Goal: Transaction & Acquisition: Purchase product/service

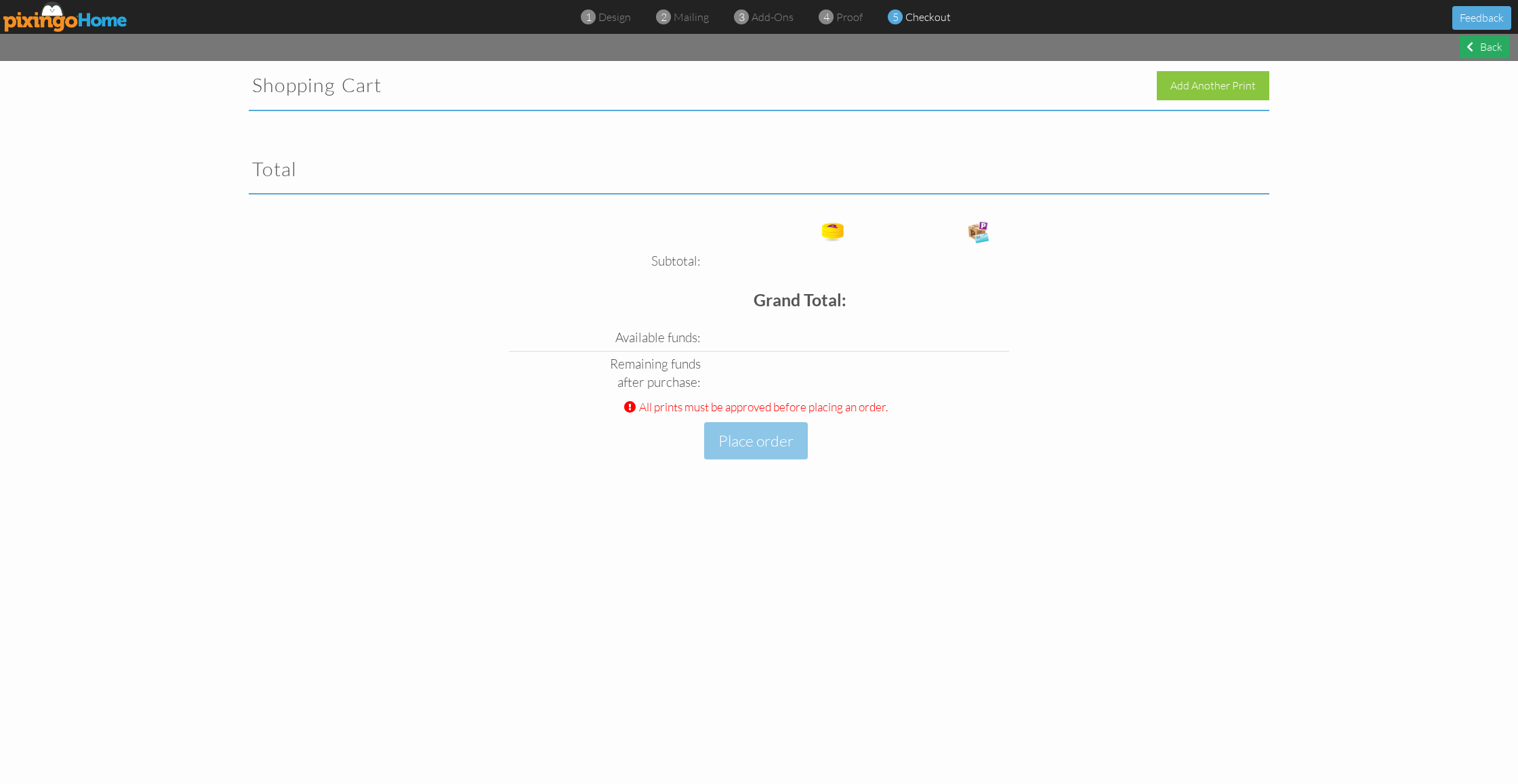
click at [1481, 46] on div "Back" at bounding box center [1485, 46] width 50 height 22
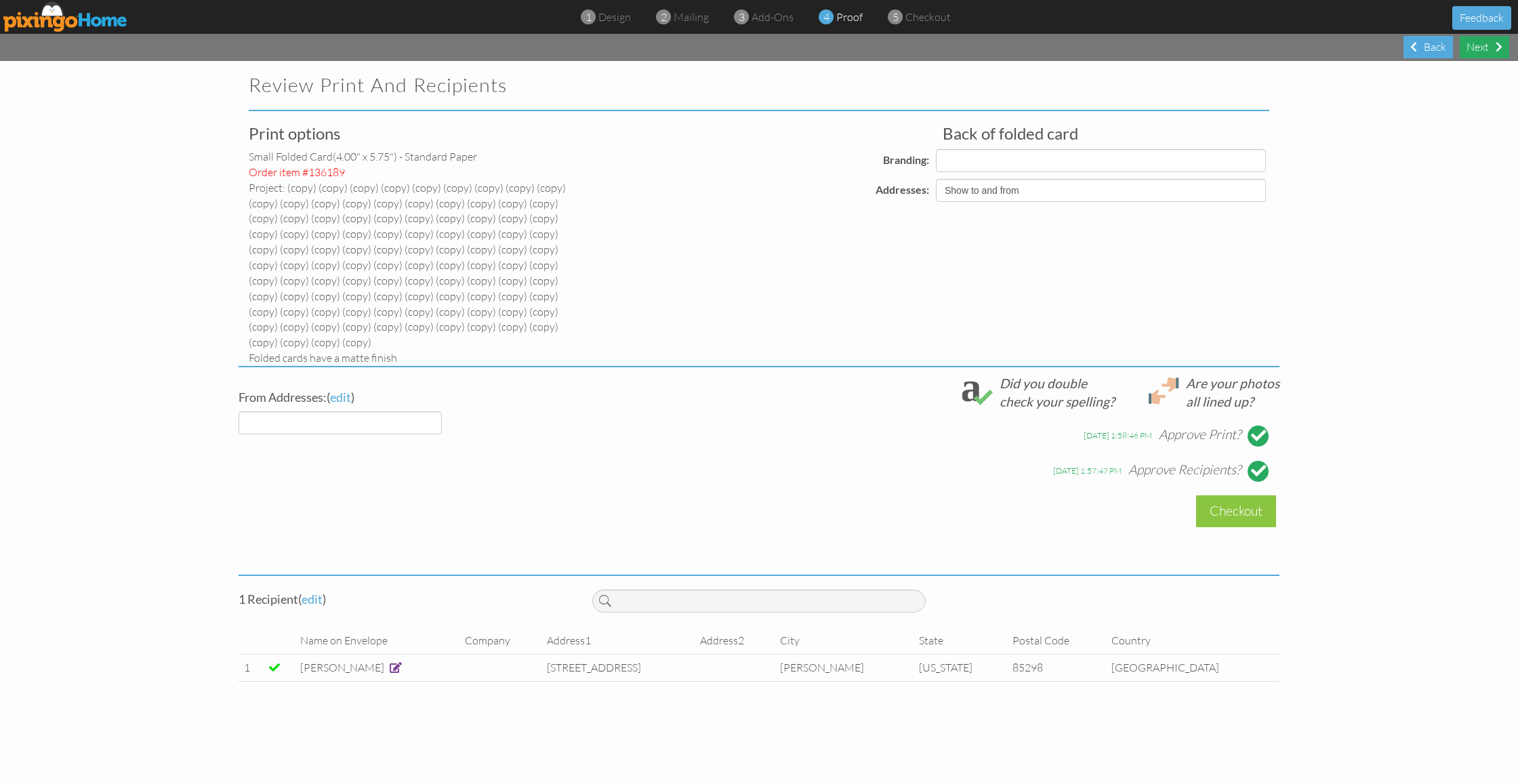
select select "object:5580"
select select "object:5582"
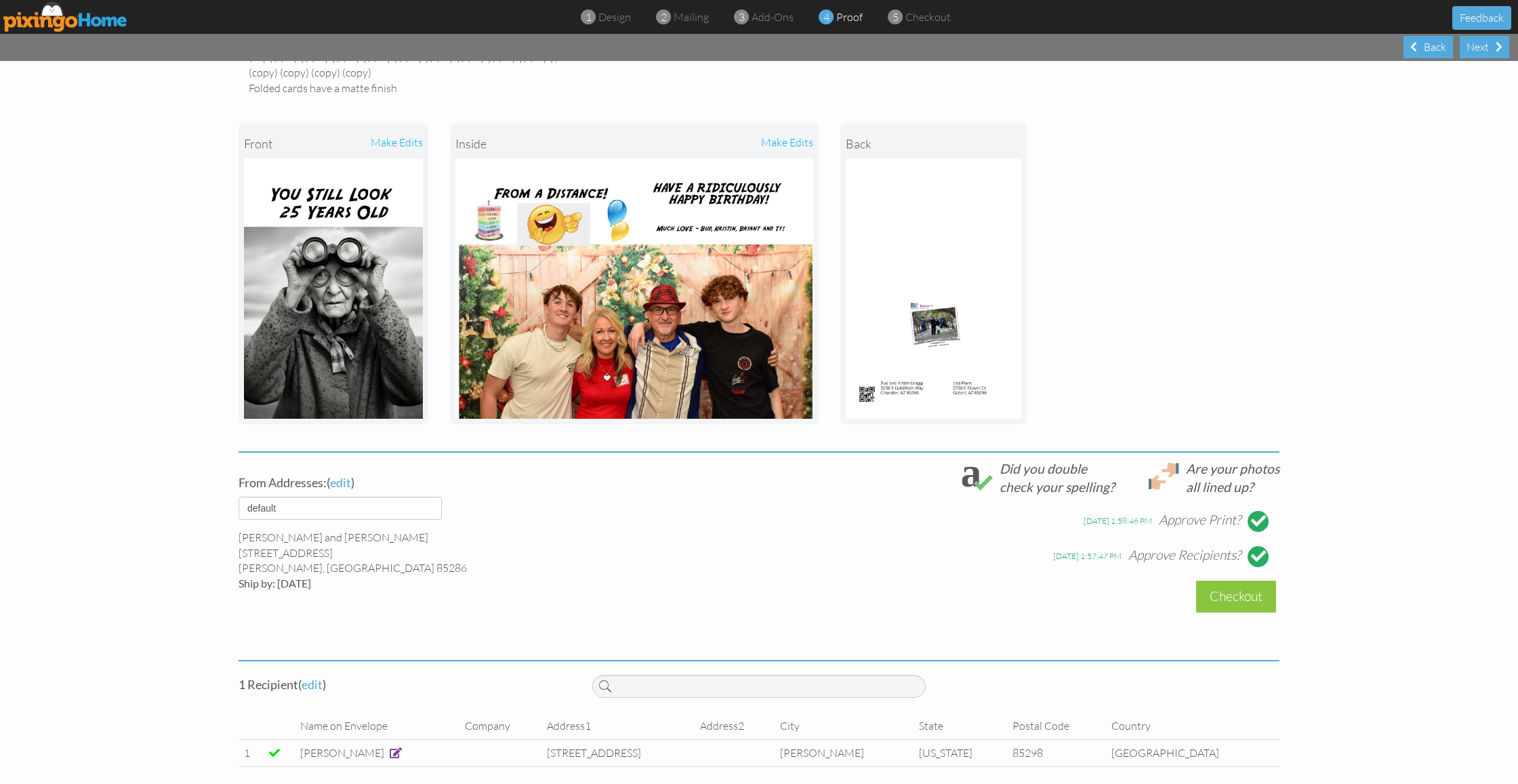
scroll to position [269, 0]
click at [1255, 515] on div at bounding box center [1258, 522] width 15 height 15
click at [1264, 549] on div at bounding box center [1258, 556] width 15 height 15
click at [1422, 52] on div "Back" at bounding box center [1428, 46] width 50 height 22
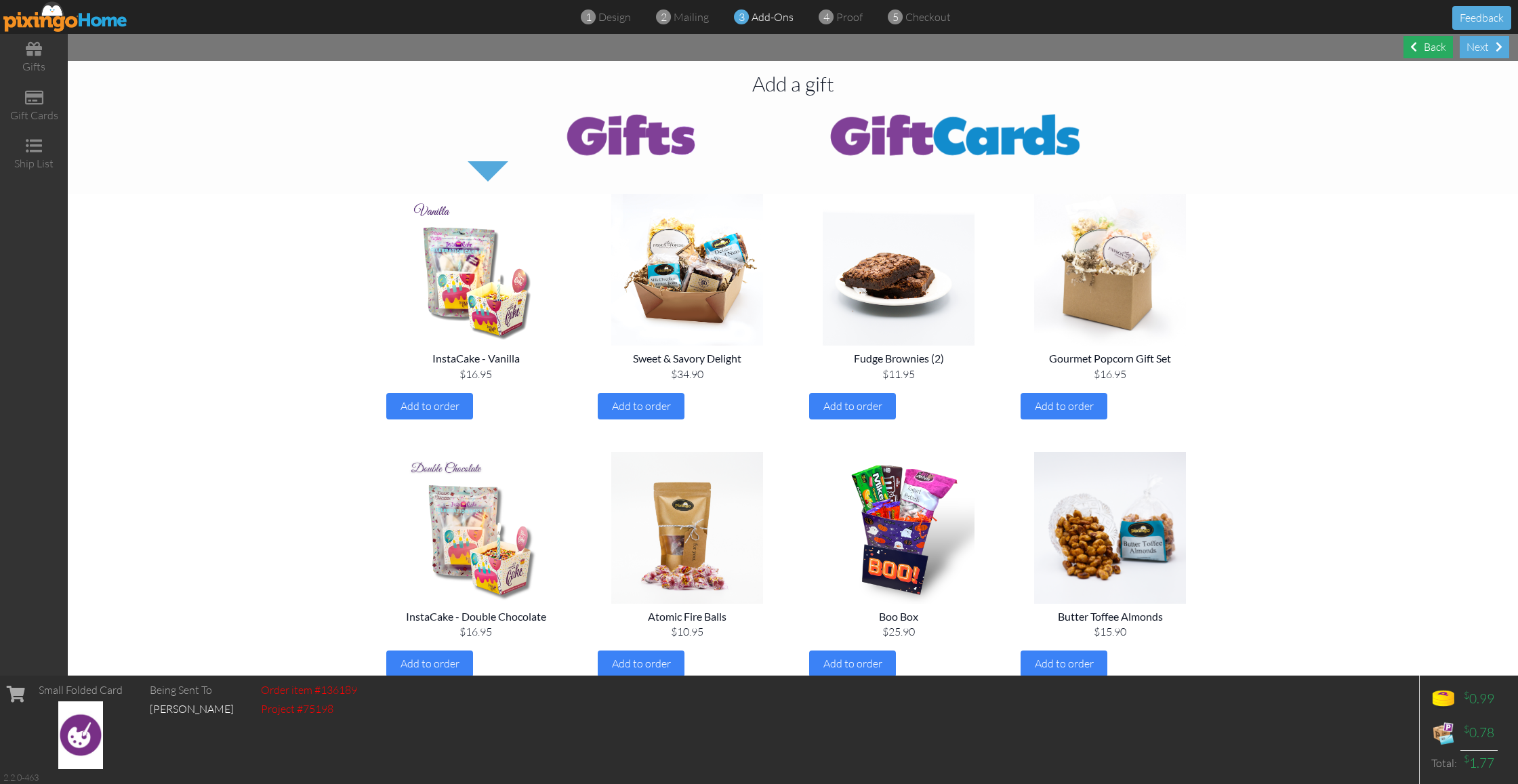
click at [1422, 52] on div "Back" at bounding box center [1428, 46] width 50 height 22
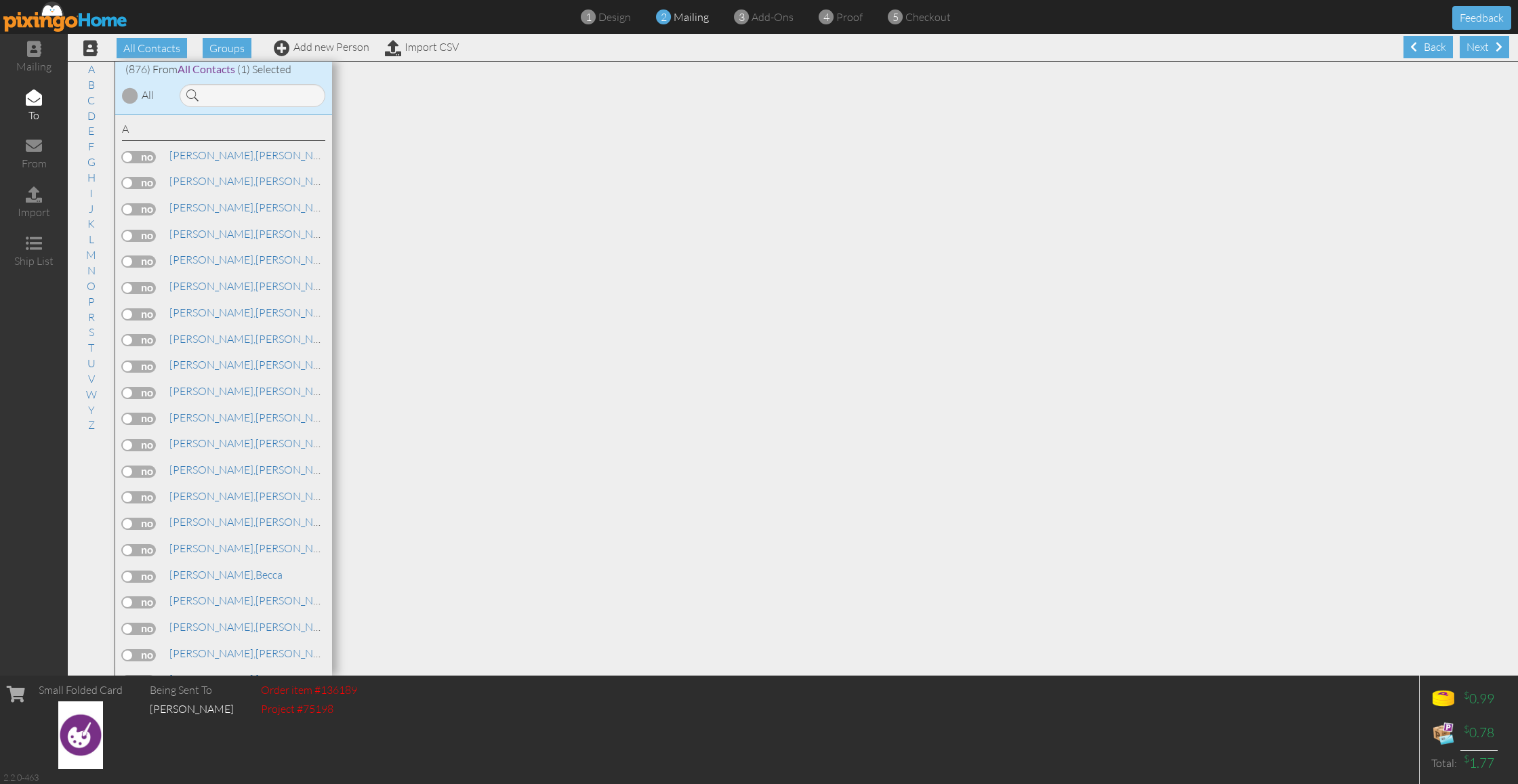
click at [1422, 52] on div "Back" at bounding box center [1428, 46] width 50 height 22
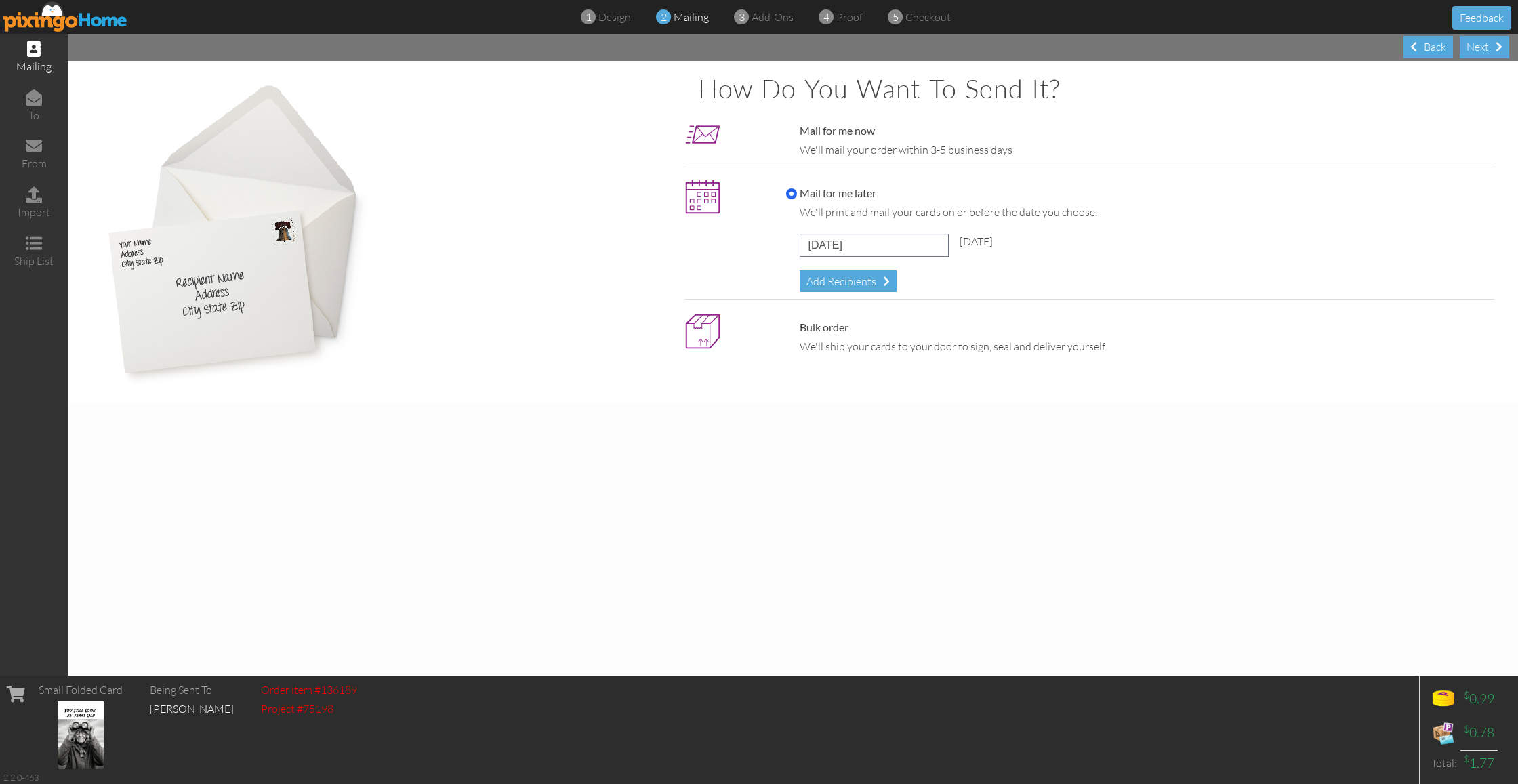
click at [1422, 52] on div "Back" at bounding box center [1428, 46] width 50 height 22
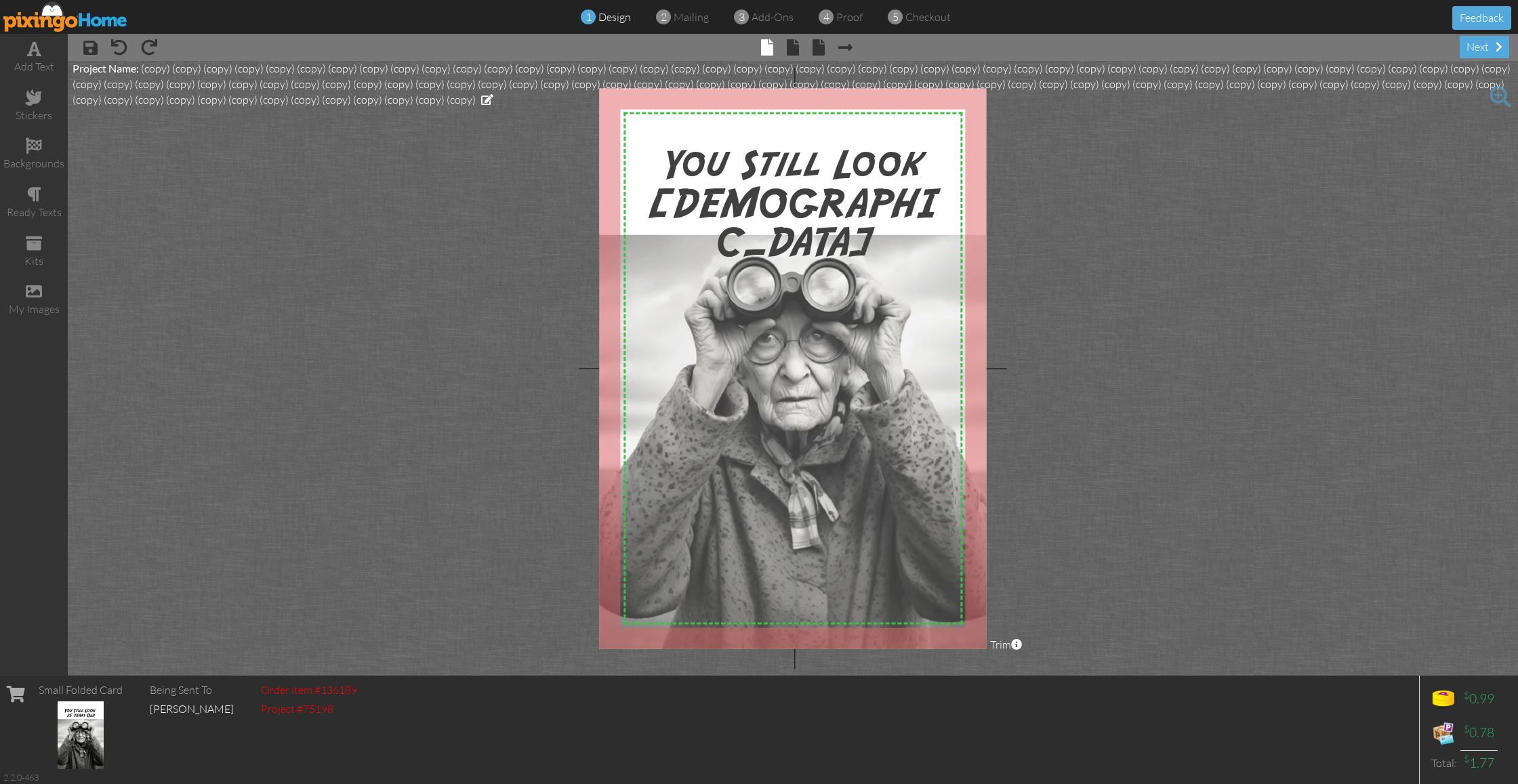
click at [77, 25] on img at bounding box center [65, 16] width 125 height 30
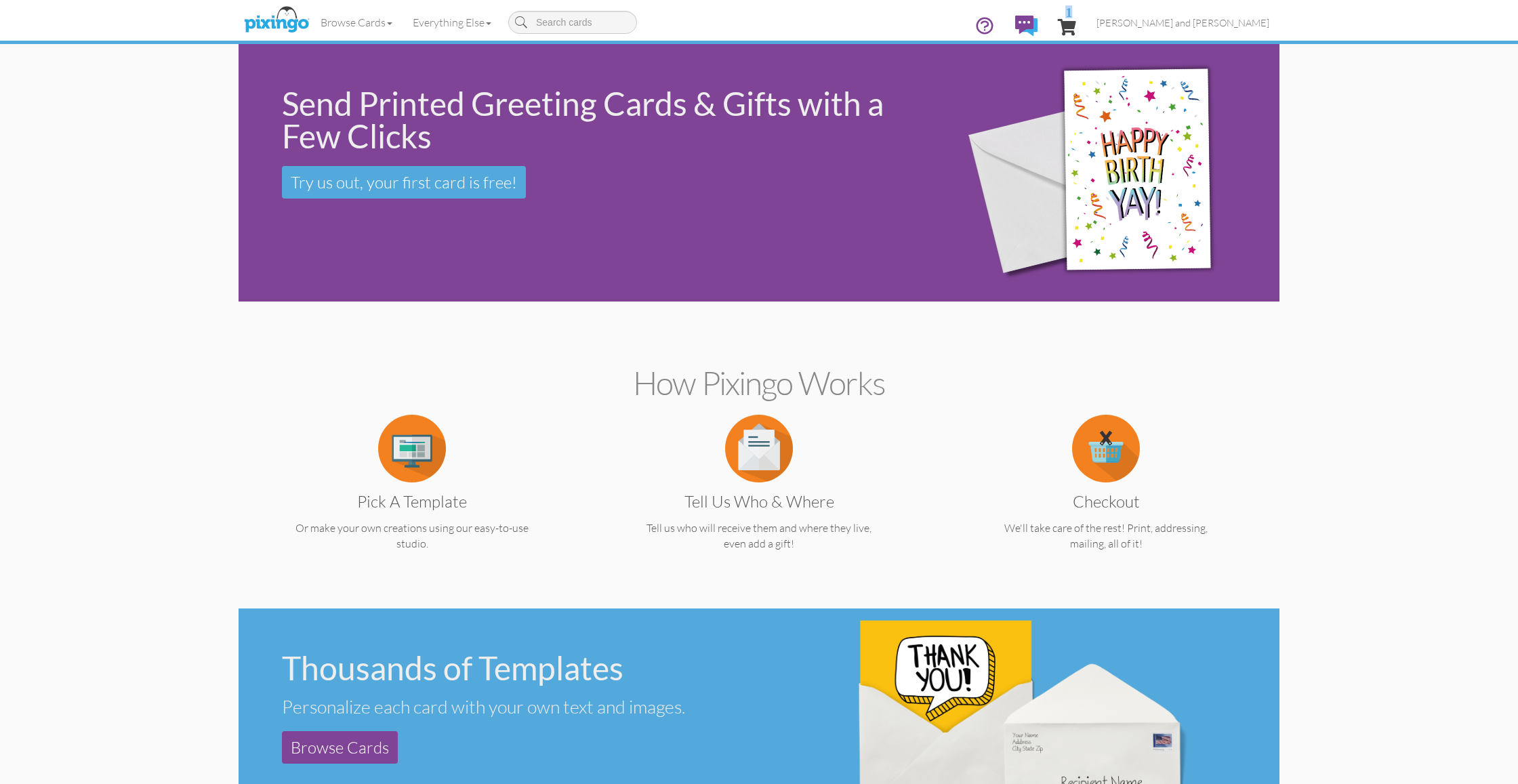
click at [1072, 18] on span "1" at bounding box center [1068, 12] width 7 height 13
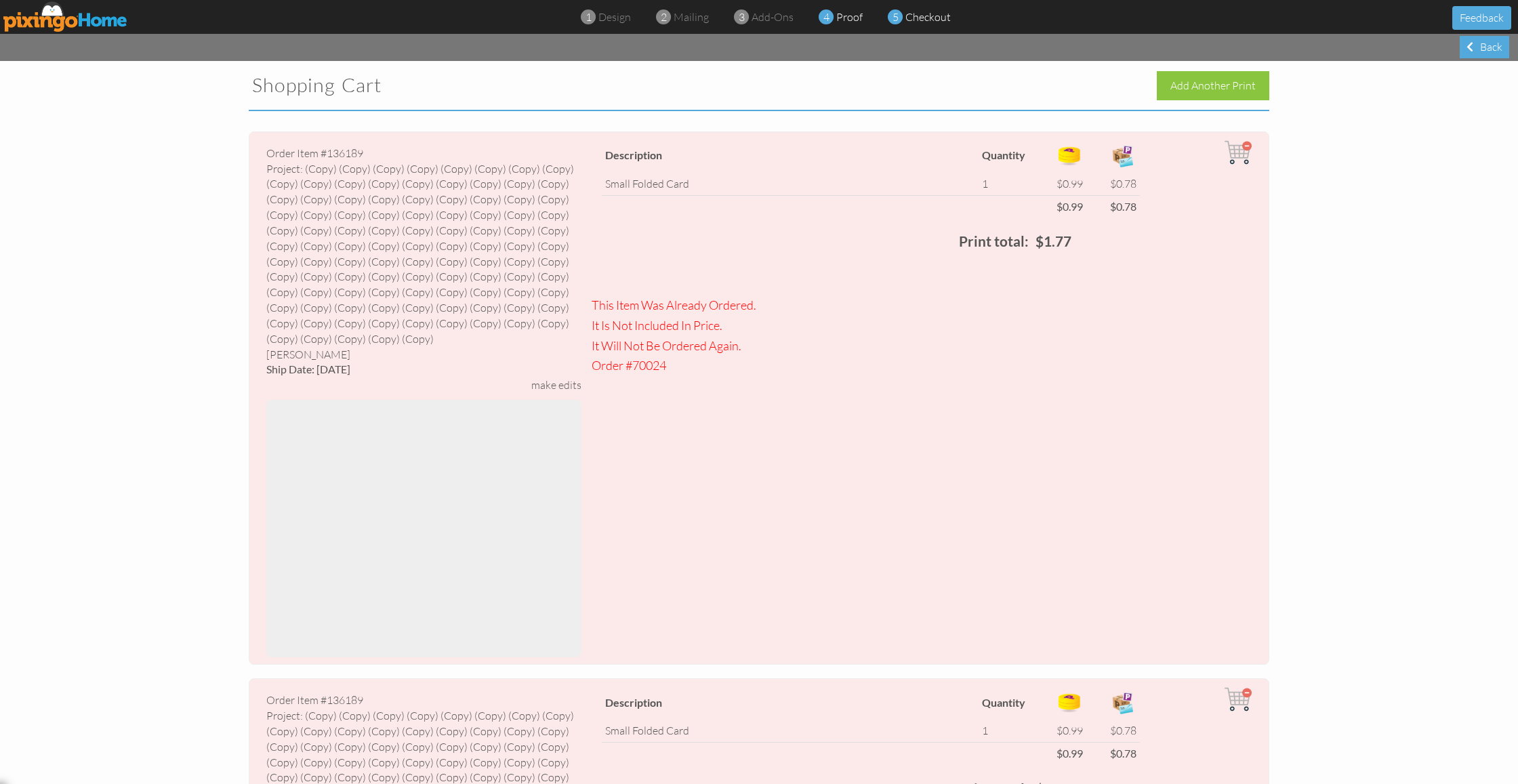
click at [843, 22] on span "proof" at bounding box center [849, 17] width 26 height 14
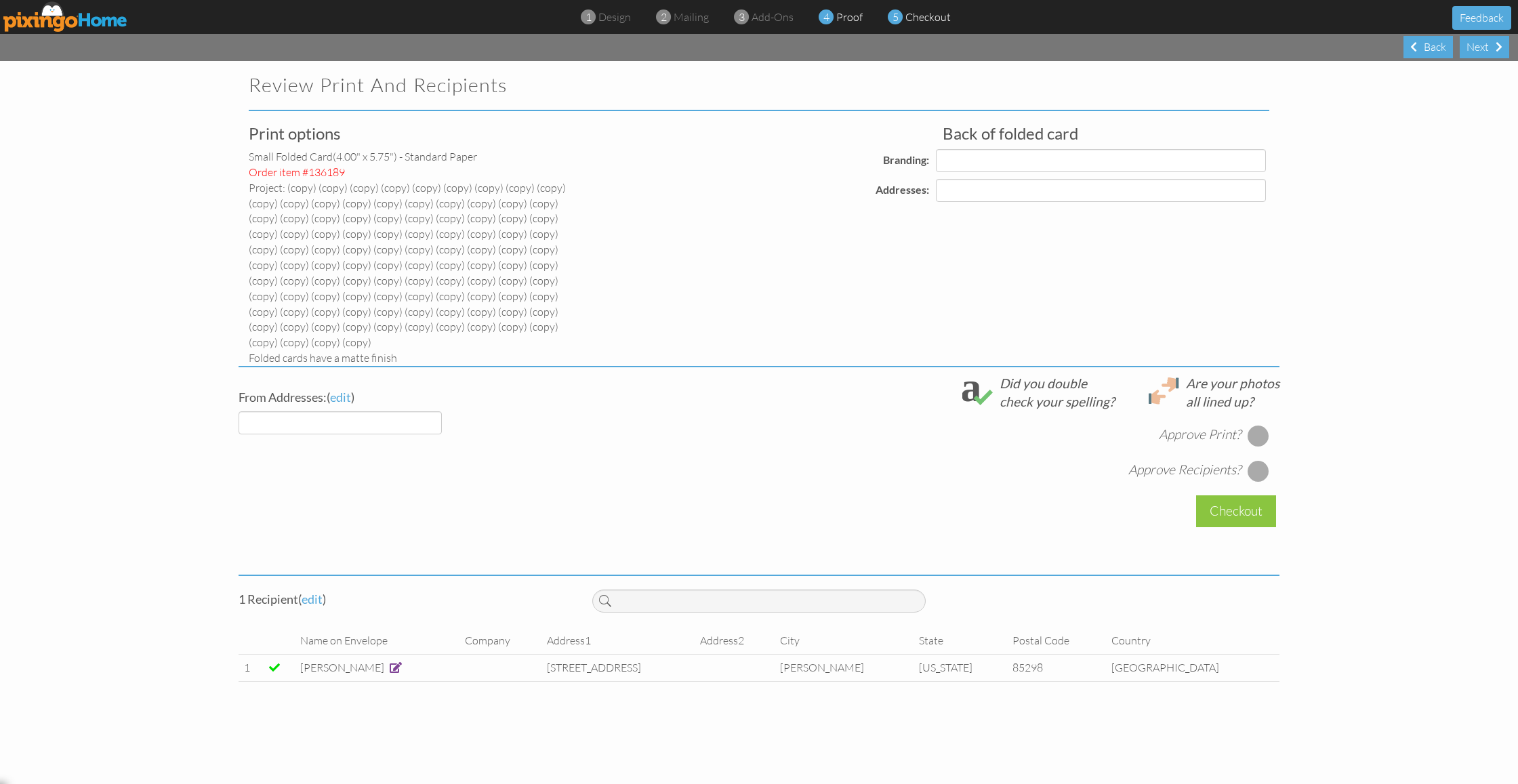
select select "object:8095"
select select "object:8098"
select select "object:8100"
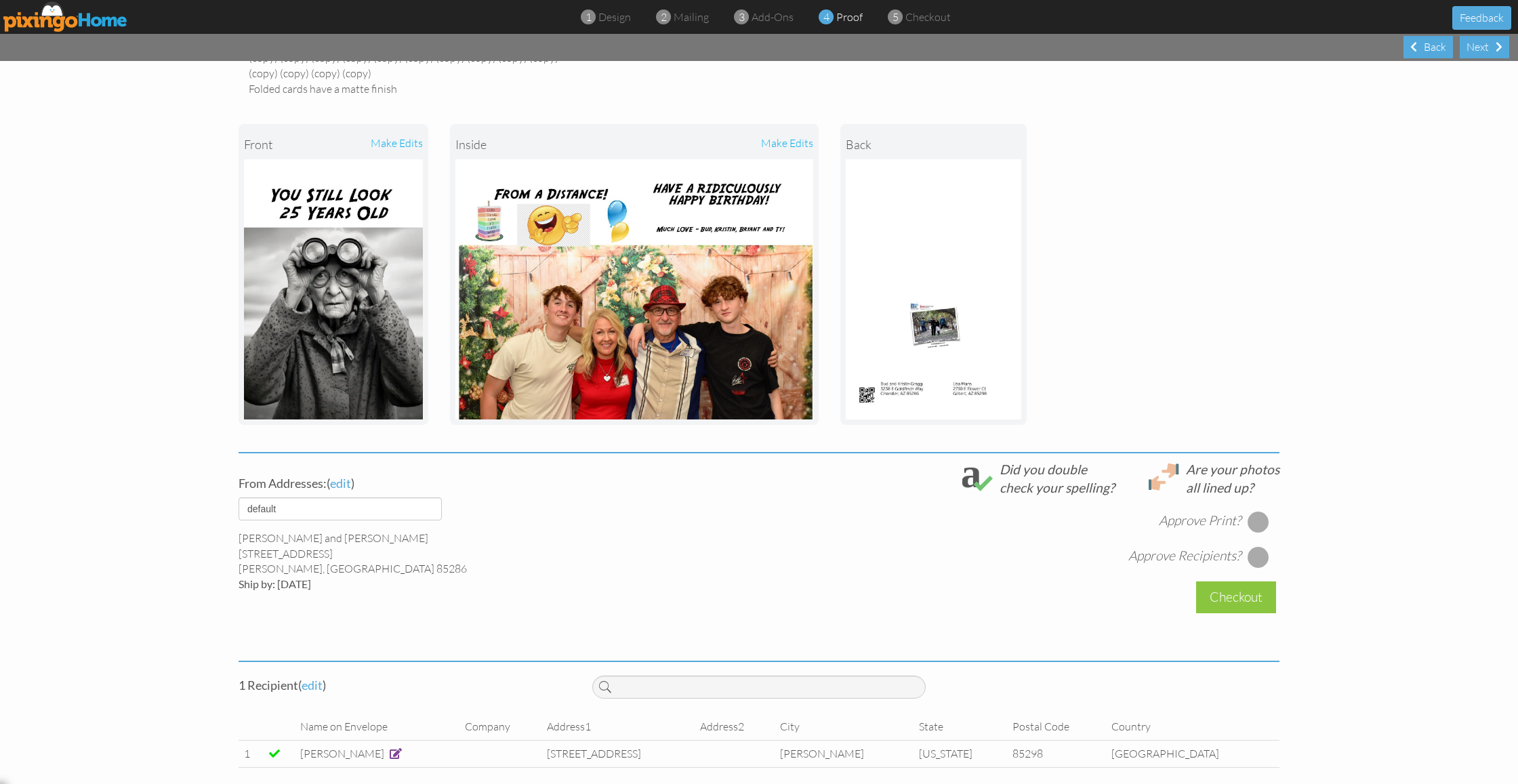
click at [389, 748] on span at bounding box center [396, 754] width 12 height 11
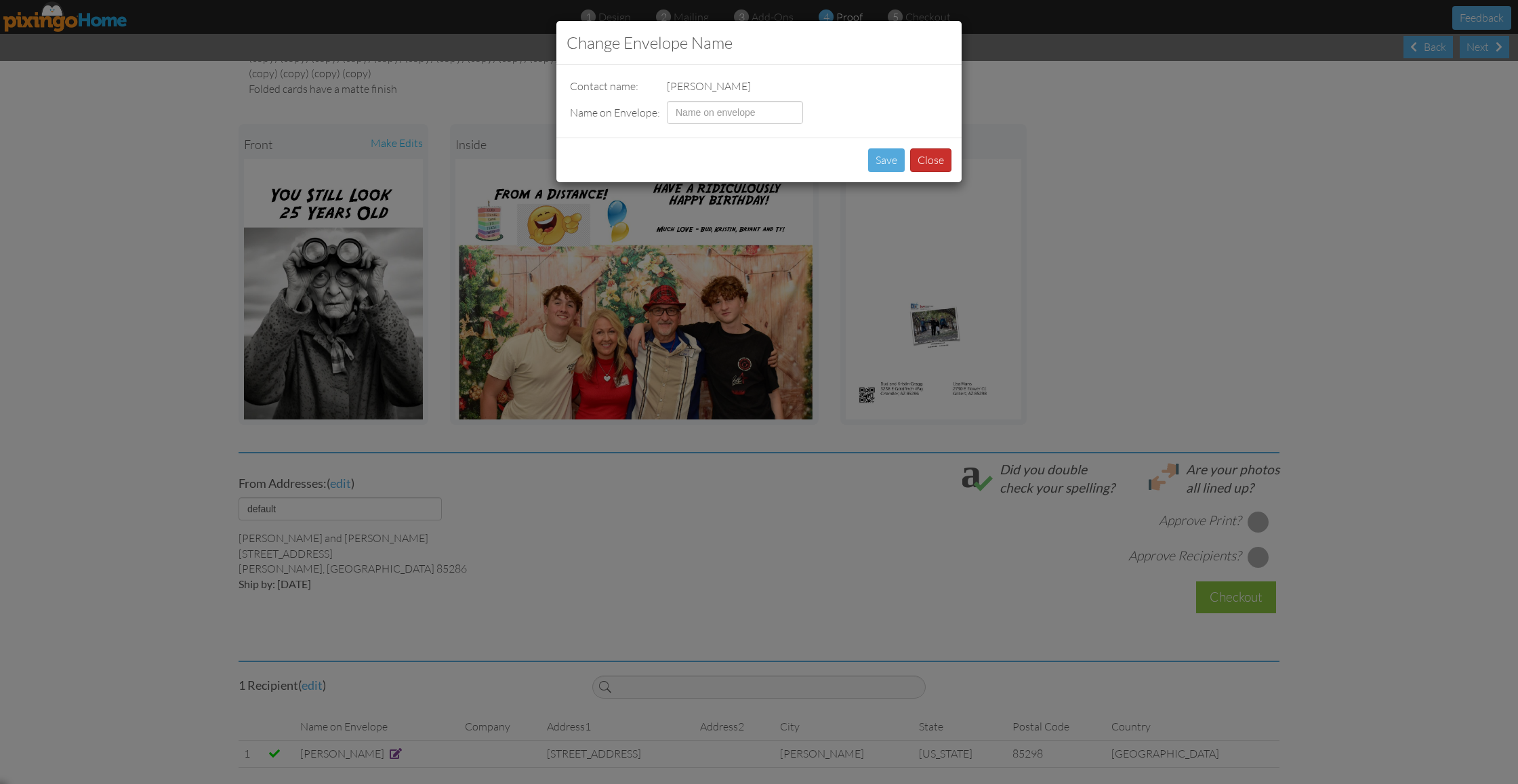
click at [923, 156] on button "Close" at bounding box center [930, 160] width 41 height 24
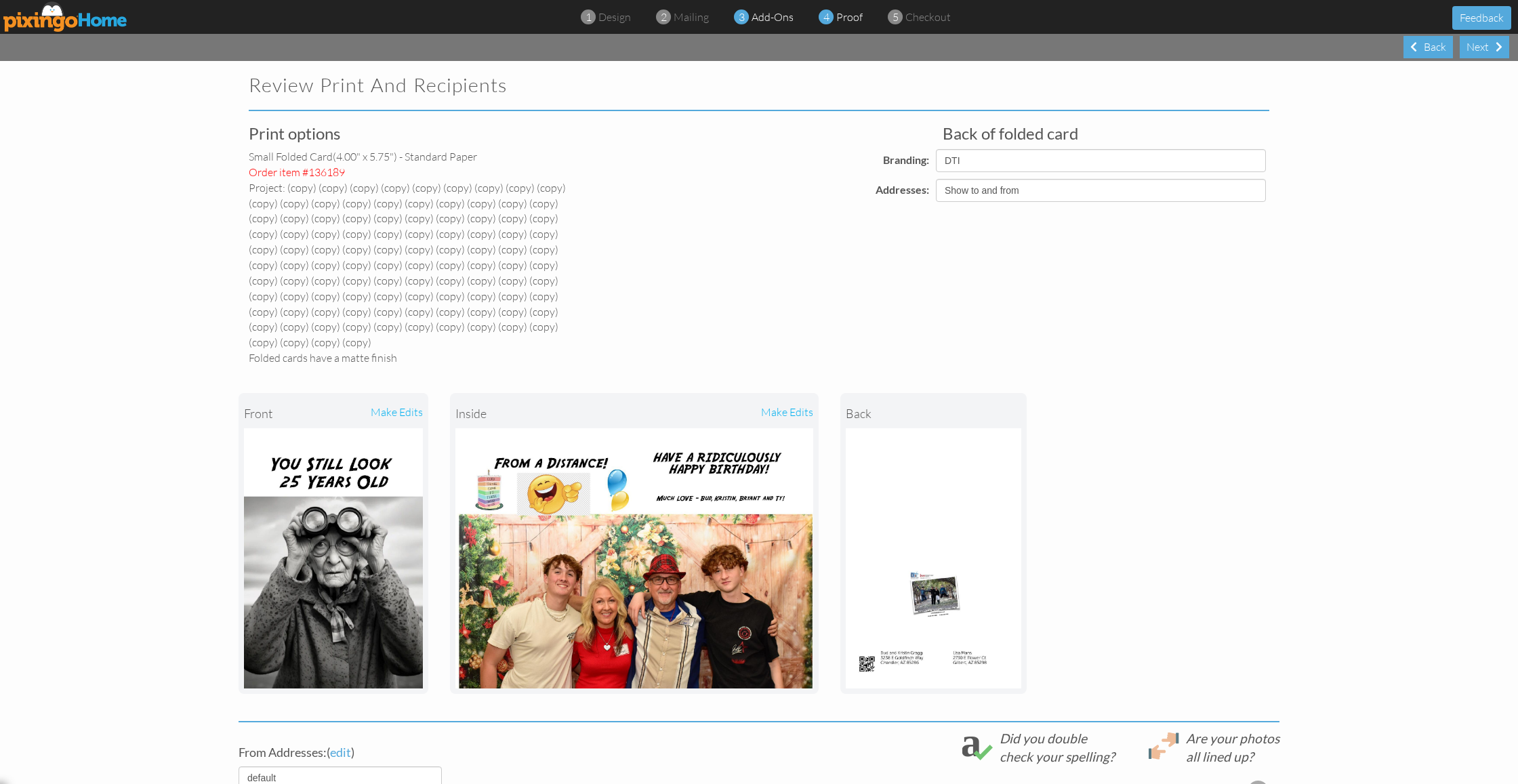
click at [776, 24] on div "3 add-ons" at bounding box center [767, 17] width 52 height 15
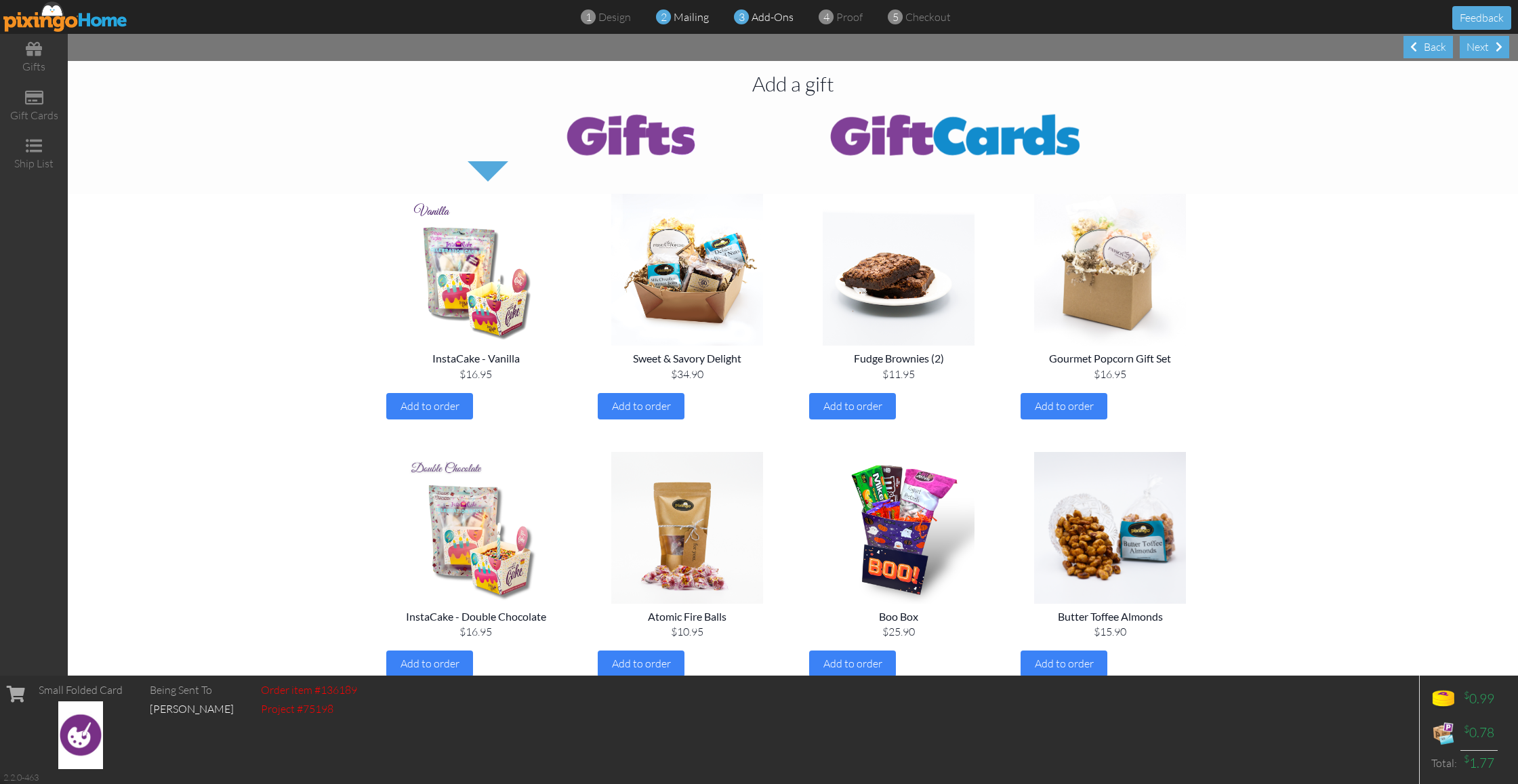
click at [688, 15] on span "mailing" at bounding box center [691, 17] width 36 height 14
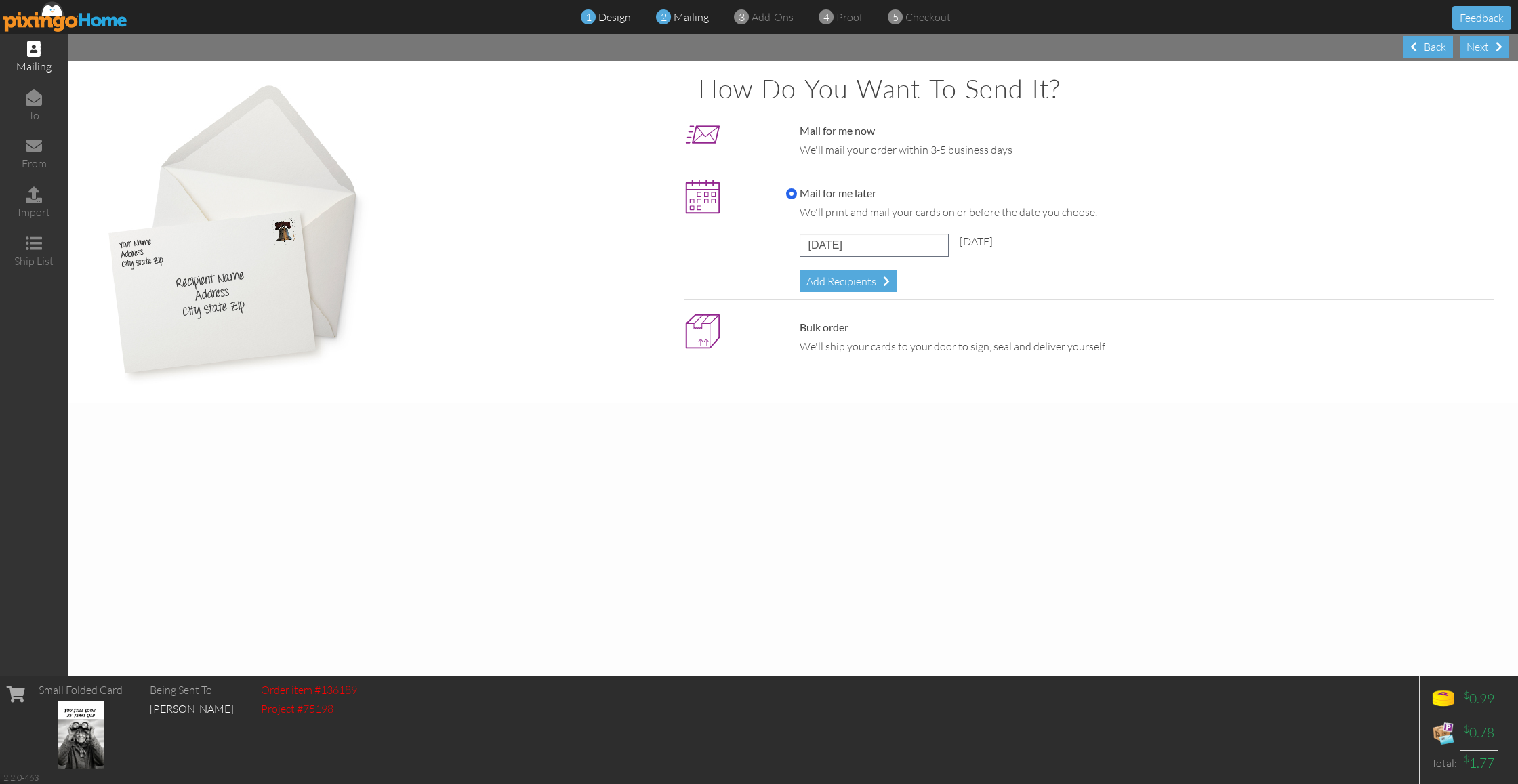
click at [598, 19] on div "1 design" at bounding box center [609, 17] width 43 height 15
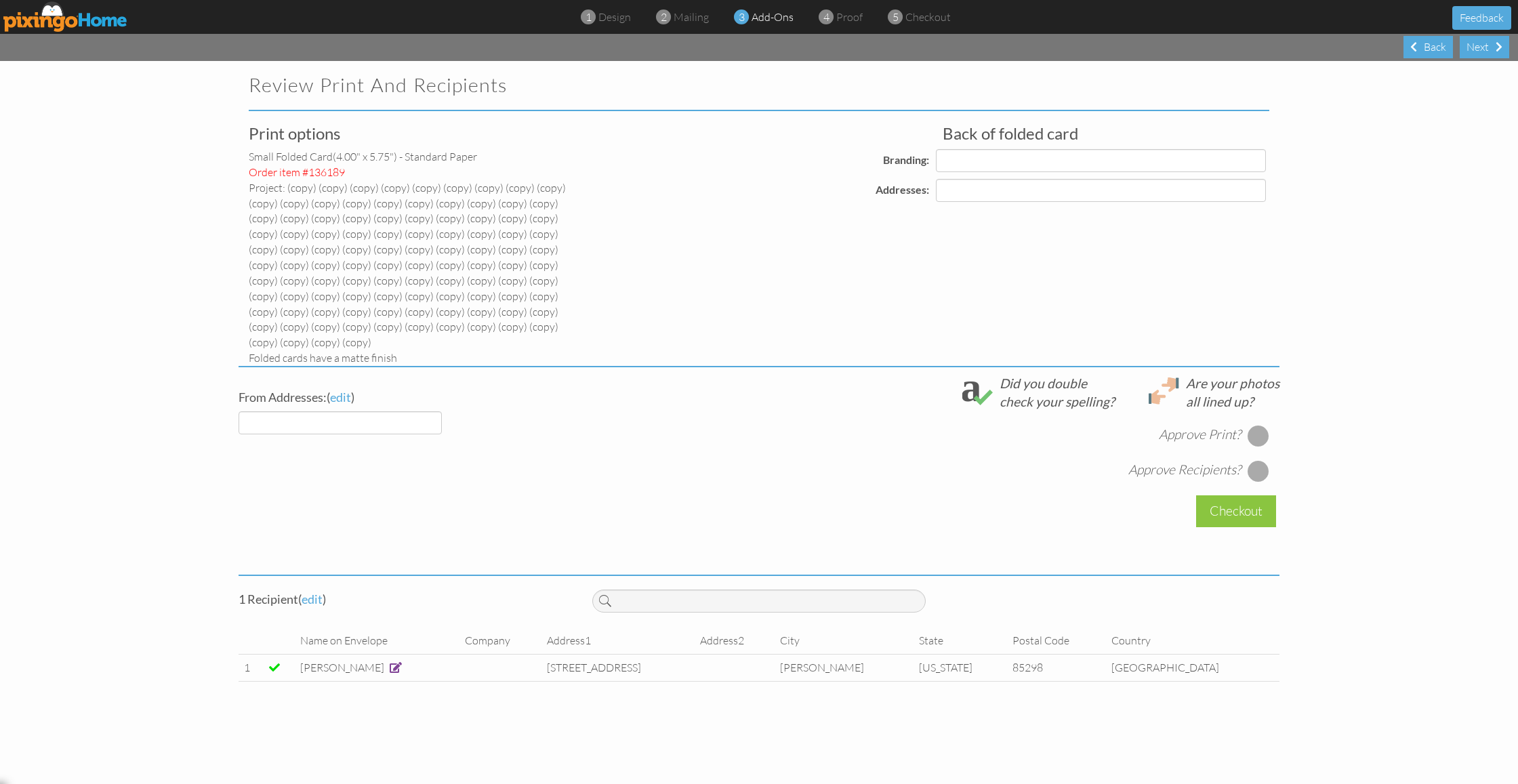
select select "object:8599"
select select "object:8620"
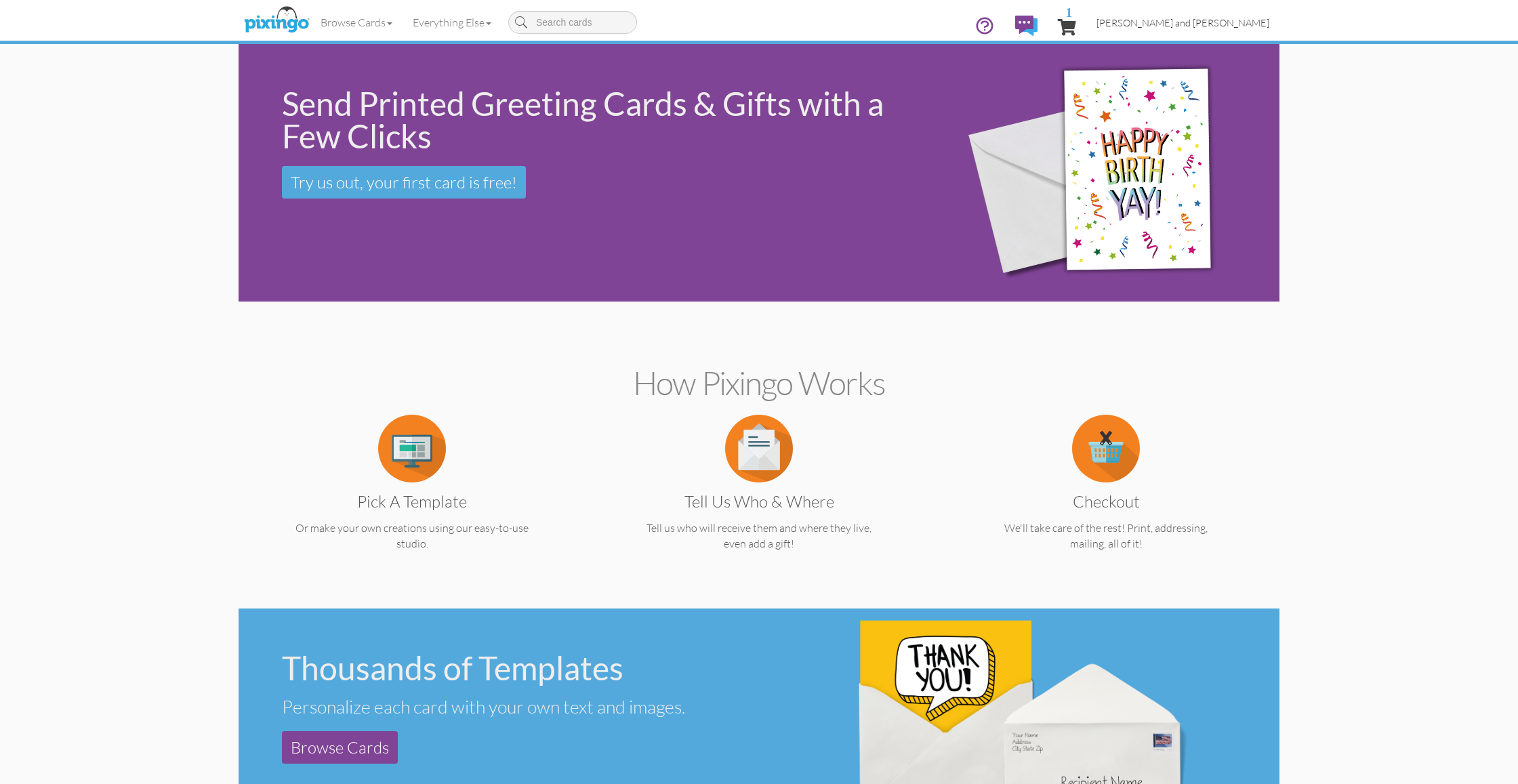
click at [1184, 26] on span "[PERSON_NAME] and [PERSON_NAME]" at bounding box center [1183, 22] width 173 height 12
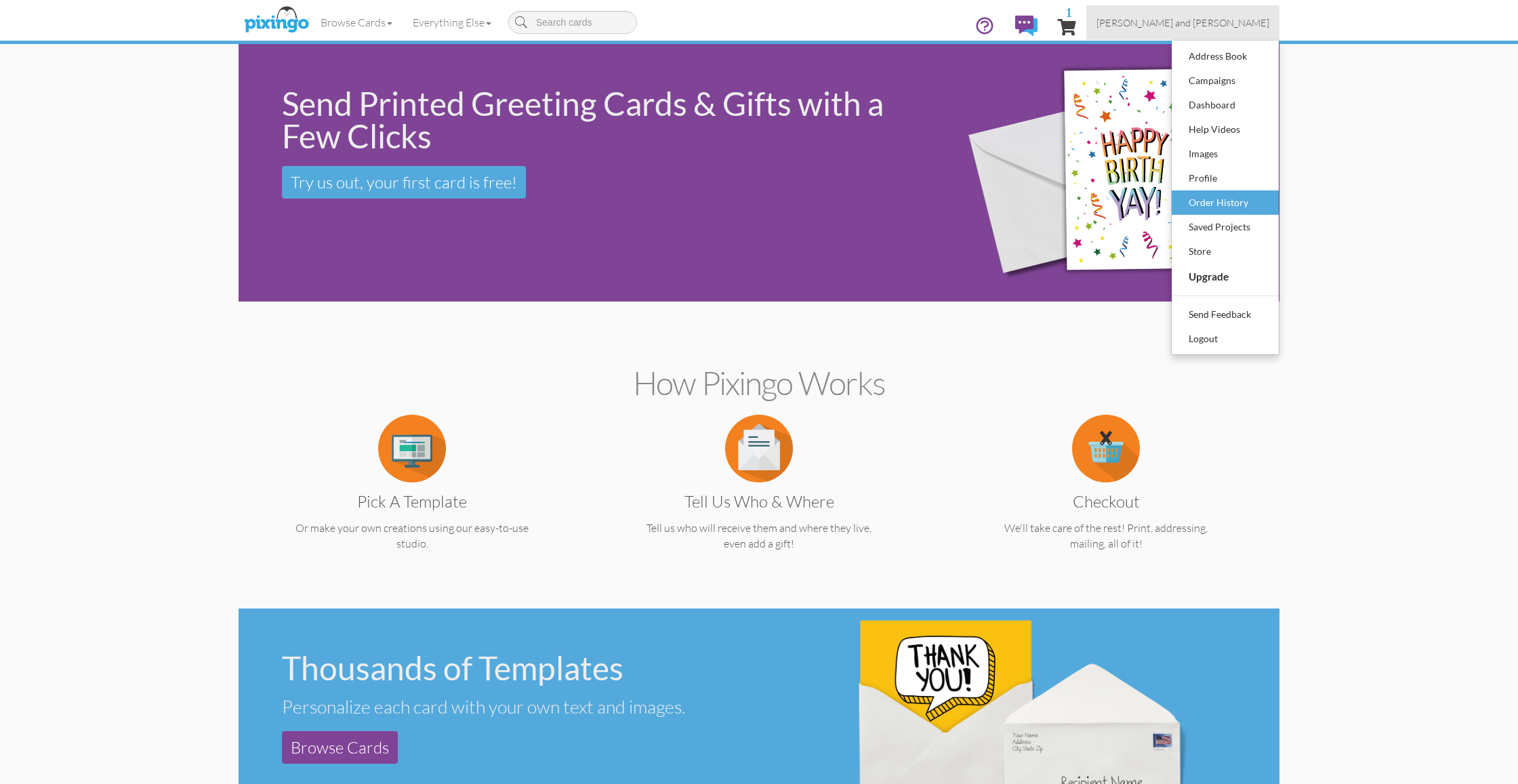
click at [1211, 200] on div "Order History" at bounding box center [1225, 203] width 80 height 20
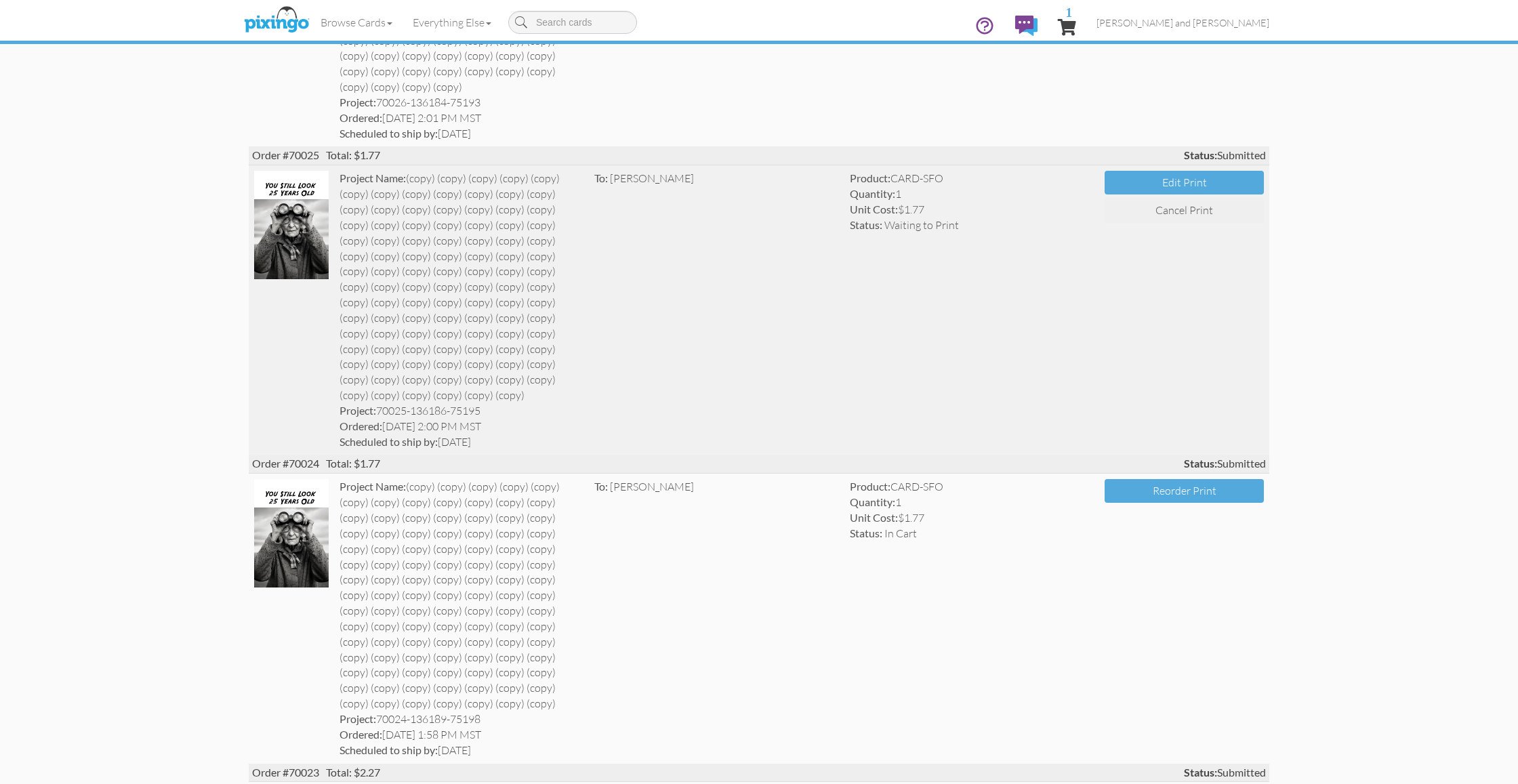
scroll to position [957, 0]
